Goal: Task Accomplishment & Management: Complete application form

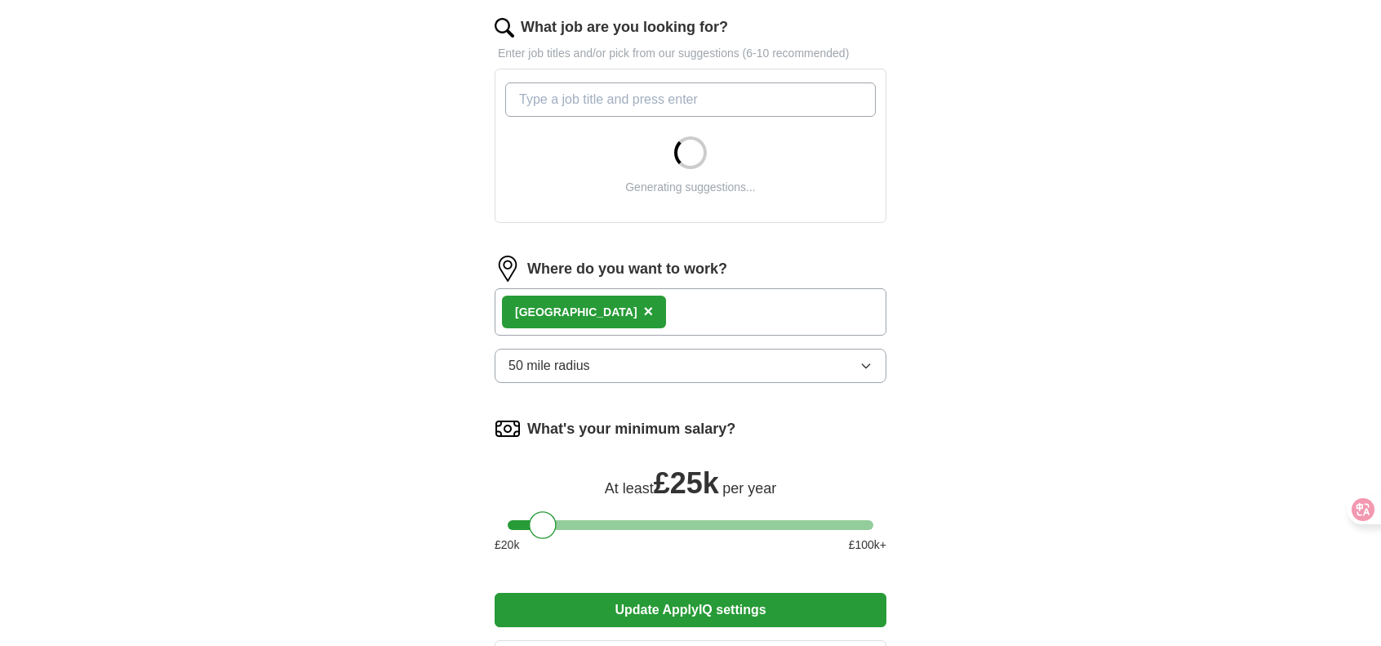
scroll to position [531, 0]
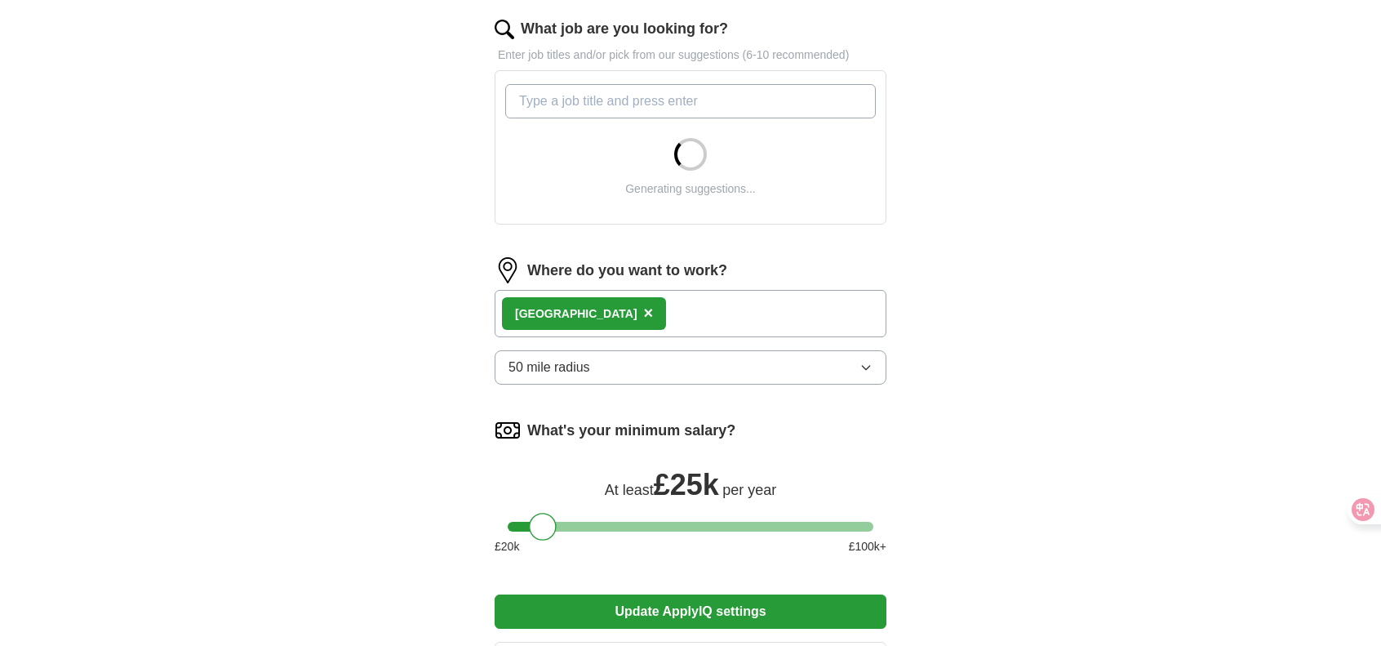
click at [702, 101] on input "What job are you looking for?" at bounding box center [690, 101] width 371 height 34
paste input "equity trader"
click at [526, 103] on input "equity trader" at bounding box center [690, 101] width 371 height 34
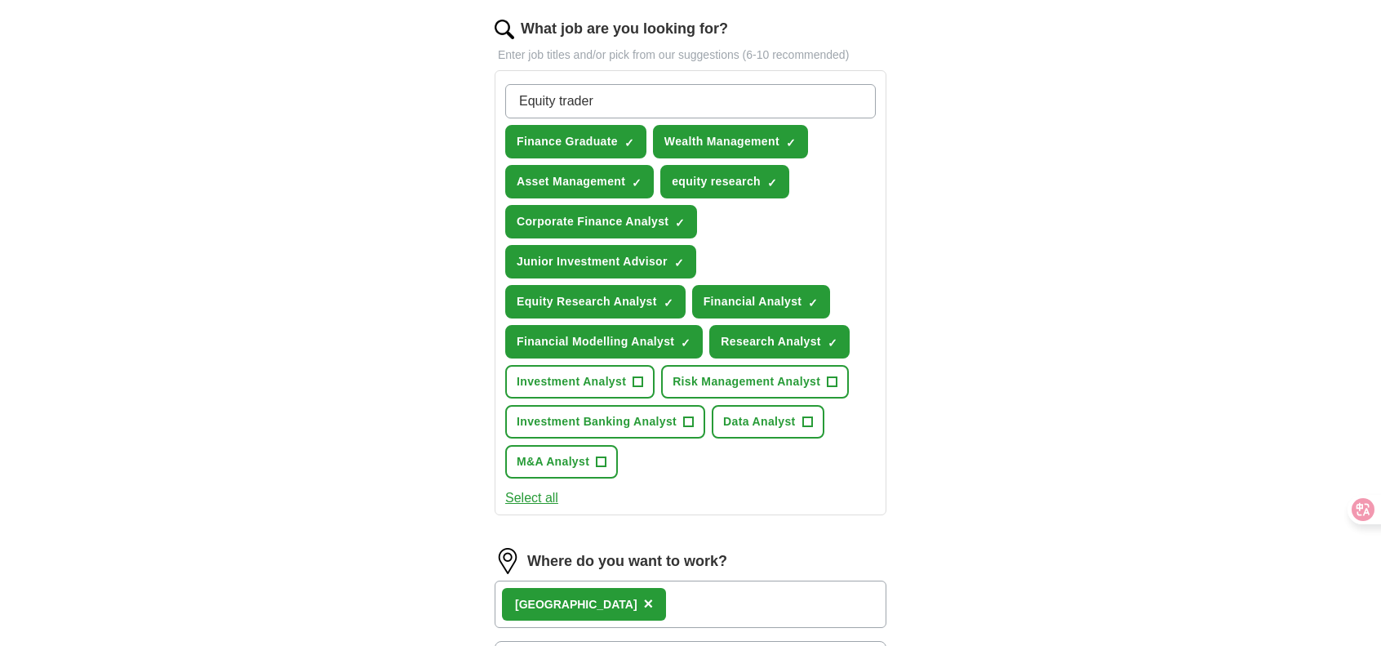
click at [562, 95] on input "Equity trader" at bounding box center [690, 101] width 371 height 34
type input "Equity Trader"
click at [0, 0] on span "×" at bounding box center [0, 0] width 0 height 0
click at [674, 102] on input "Equity Trader" at bounding box center [690, 101] width 371 height 34
click at [754, 95] on input "Equity Trader" at bounding box center [690, 101] width 371 height 34
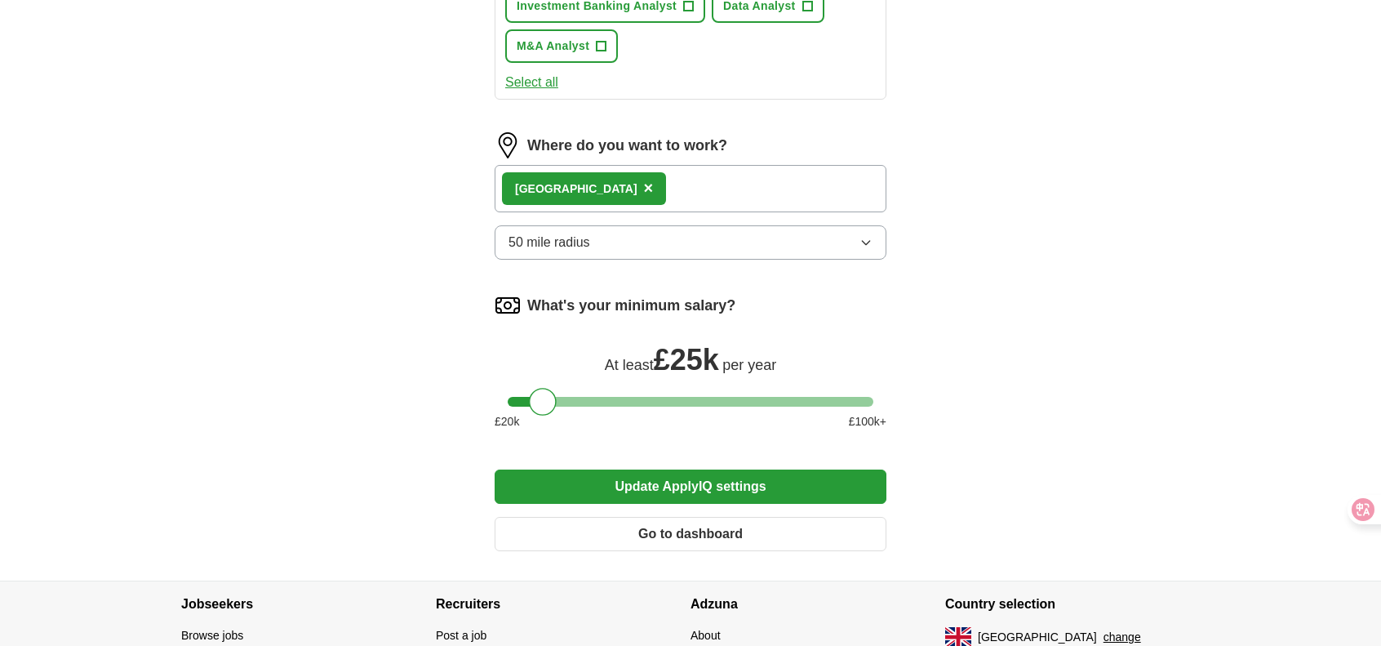
scroll to position [974, 0]
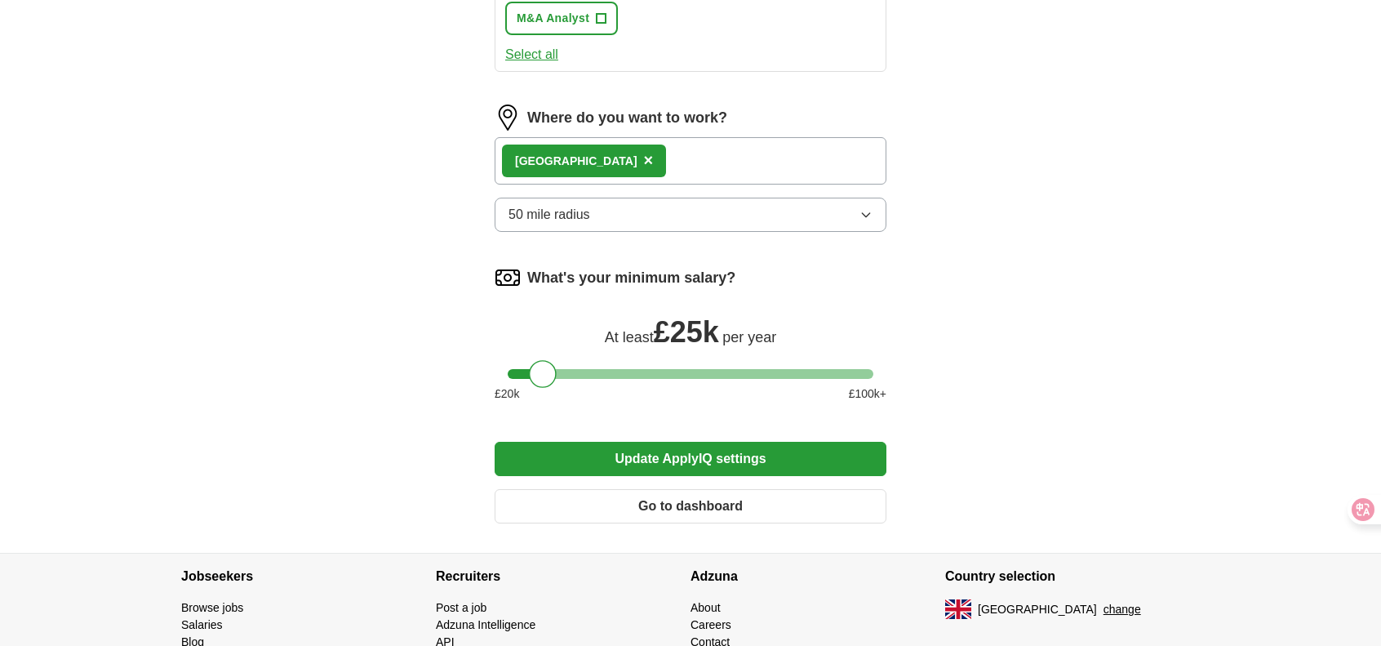
click at [630, 452] on button "Update ApplyIQ settings" at bounding box center [691, 459] width 392 height 34
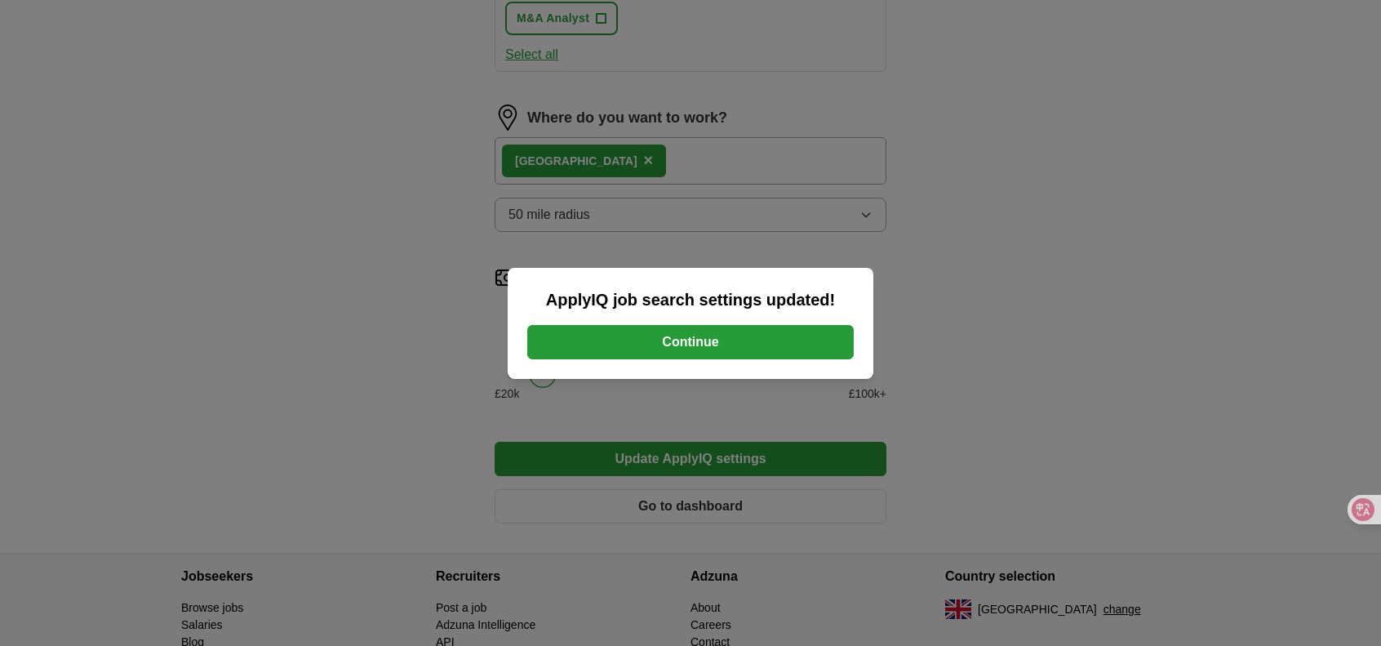
click at [677, 355] on button "Continue" at bounding box center [690, 342] width 326 height 34
